Goal: Task Accomplishment & Management: Manage account settings

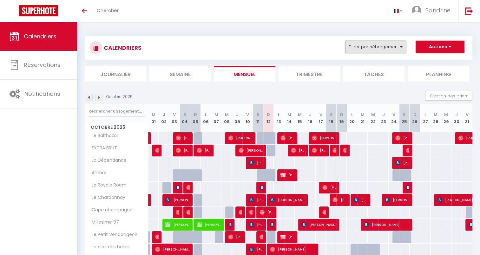
click at [403, 46] on button "Filtrer par hébergement" at bounding box center [375, 47] width 61 height 13
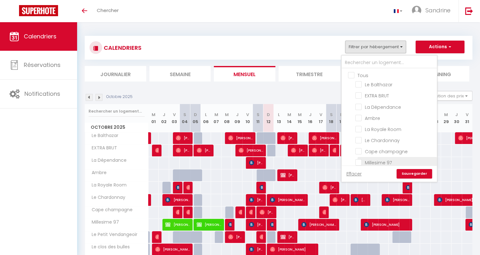
click at [358, 159] on input "Millesime 97" at bounding box center [394, 162] width 79 height 6
checkbox input "true"
checkbox input "false"
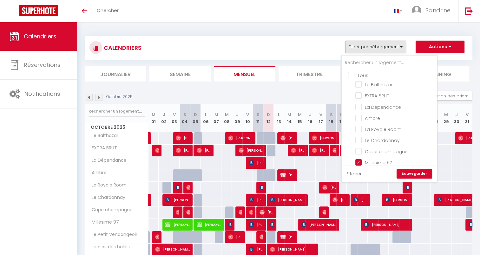
checkbox input "false"
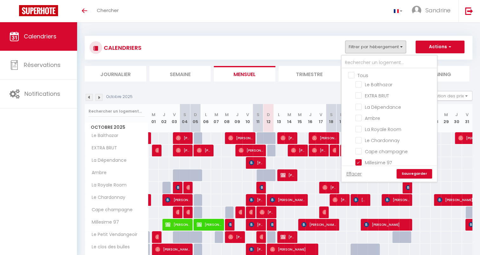
checkbox input "false"
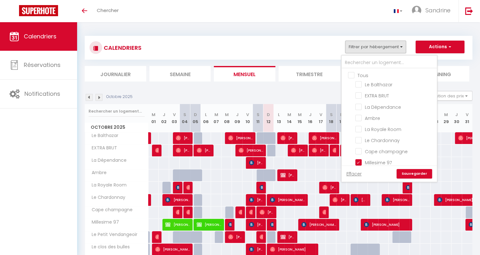
checkbox input "false"
click at [426, 174] on link "Sauvegarder" at bounding box center [415, 174] width 36 height 10
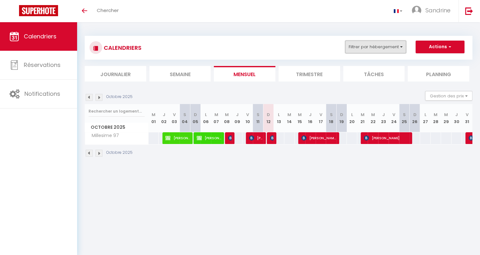
click at [404, 45] on button "Filtrer par hébergement" at bounding box center [375, 47] width 61 height 13
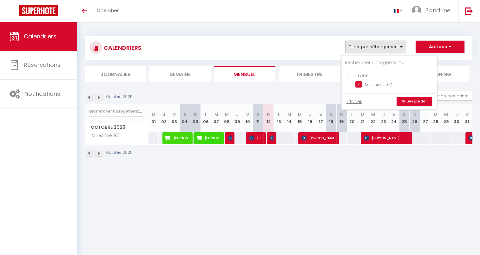
click at [353, 74] on input "Tous" at bounding box center [395, 75] width 95 height 6
checkbox input "true"
click at [420, 100] on link "Sauvegarder" at bounding box center [415, 102] width 36 height 10
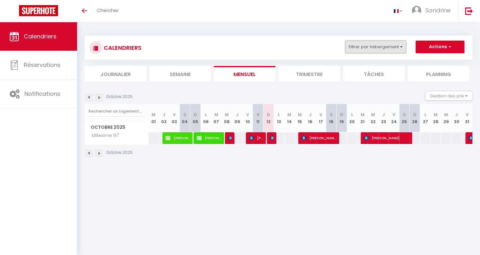
click at [402, 45] on button "Filtrer par hébergement" at bounding box center [375, 47] width 61 height 13
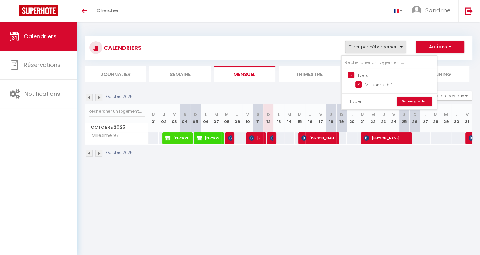
click at [358, 100] on link "Effacer" at bounding box center [354, 101] width 15 height 7
checkbox input "false"
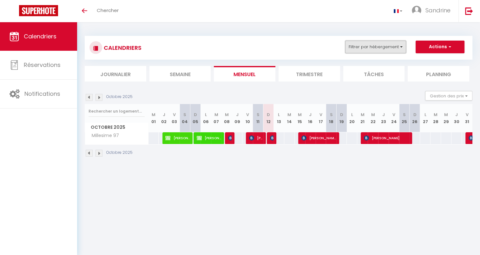
click at [395, 48] on button "Filtrer par hébergement" at bounding box center [375, 47] width 61 height 13
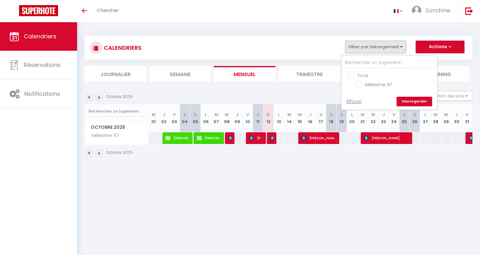
click at [350, 75] on input "Tous" at bounding box center [395, 75] width 95 height 6
checkbox input "true"
click at [86, 97] on img at bounding box center [89, 97] width 7 height 7
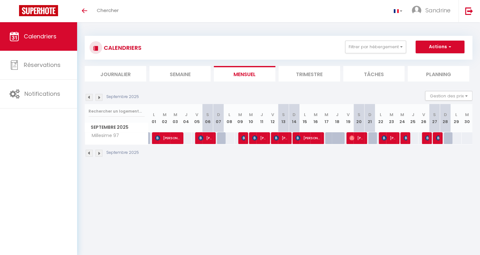
click at [98, 97] on img at bounding box center [99, 97] width 7 height 7
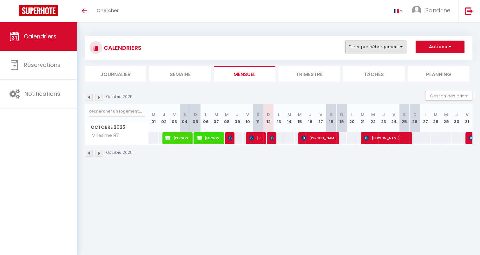
click at [401, 45] on button "Filtrer par hébergement" at bounding box center [375, 47] width 61 height 13
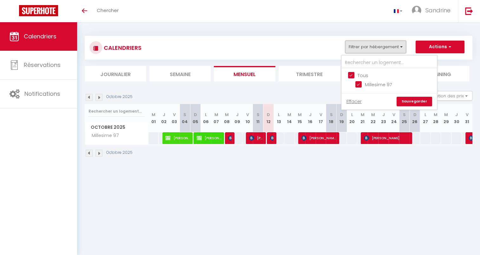
click at [401, 45] on button "Filtrer par hébergement" at bounding box center [375, 47] width 61 height 13
click at [415, 98] on link "Sauvegarder" at bounding box center [415, 102] width 36 height 10
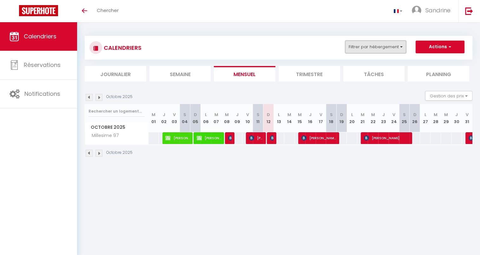
click at [368, 50] on button "Filtrer par hébergement" at bounding box center [375, 47] width 61 height 13
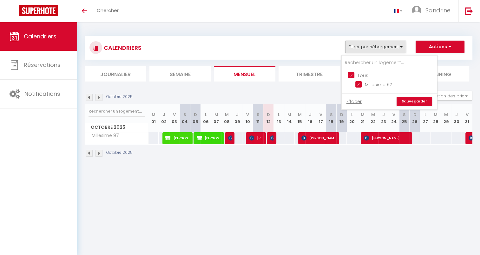
click at [351, 74] on input "Tous" at bounding box center [395, 75] width 95 height 6
checkbox input "false"
click at [414, 99] on link "Sauvegarder" at bounding box center [415, 102] width 36 height 10
